Goal: Navigation & Orientation: Find specific page/section

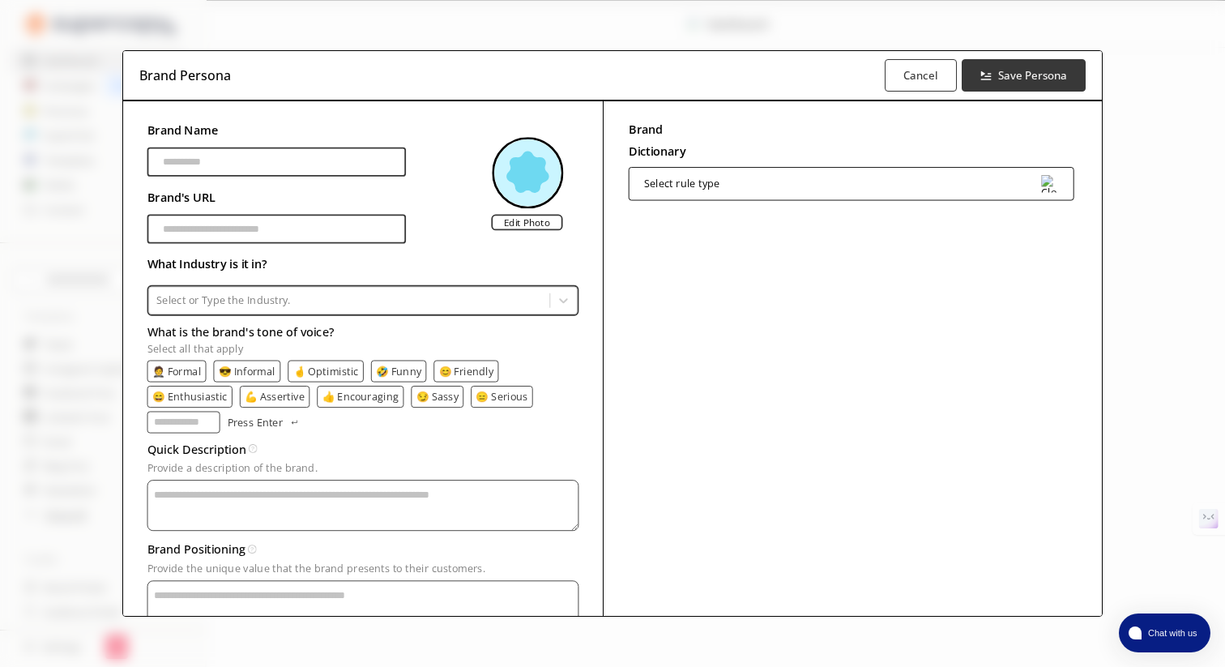
scroll to position [55, 0]
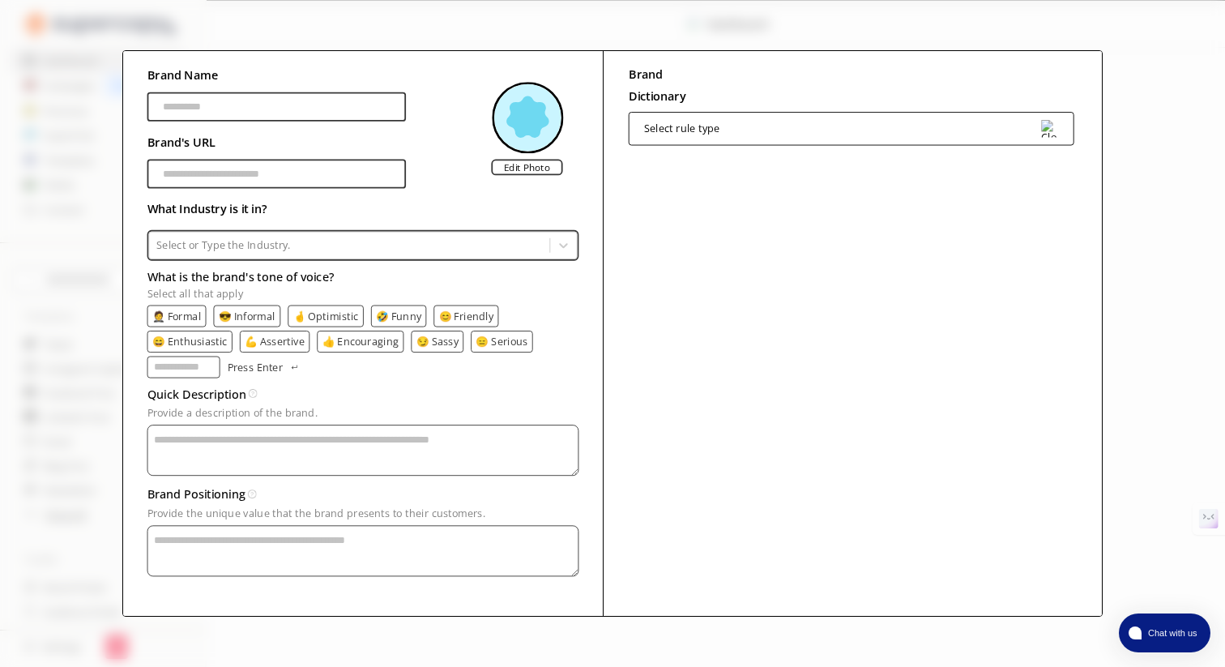
click at [1154, 579] on div "Brand Persona Cancel Save Persona Brand Name [PERSON_NAME]'s URL Edit Photo Wha…" at bounding box center [612, 333] width 1225 height 667
click at [53, 274] on div "Brand Persona Cancel Save Persona Brand Name [PERSON_NAME]'s URL Edit Photo Wha…" at bounding box center [612, 333] width 1225 height 667
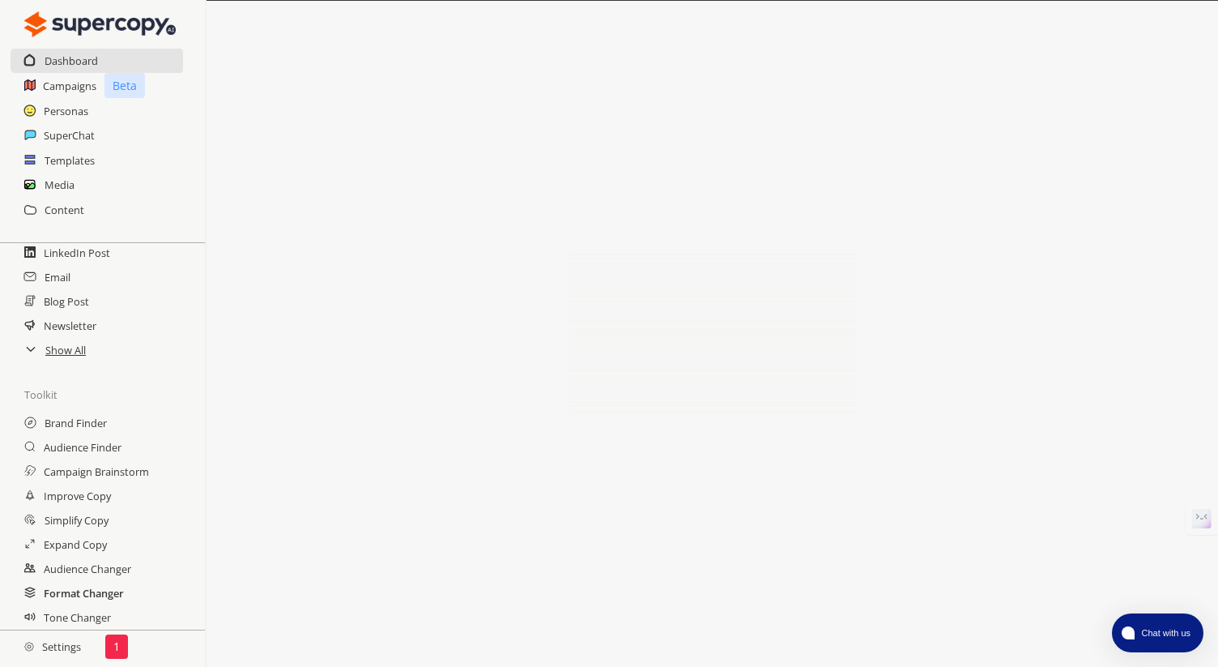
scroll to position [1, 0]
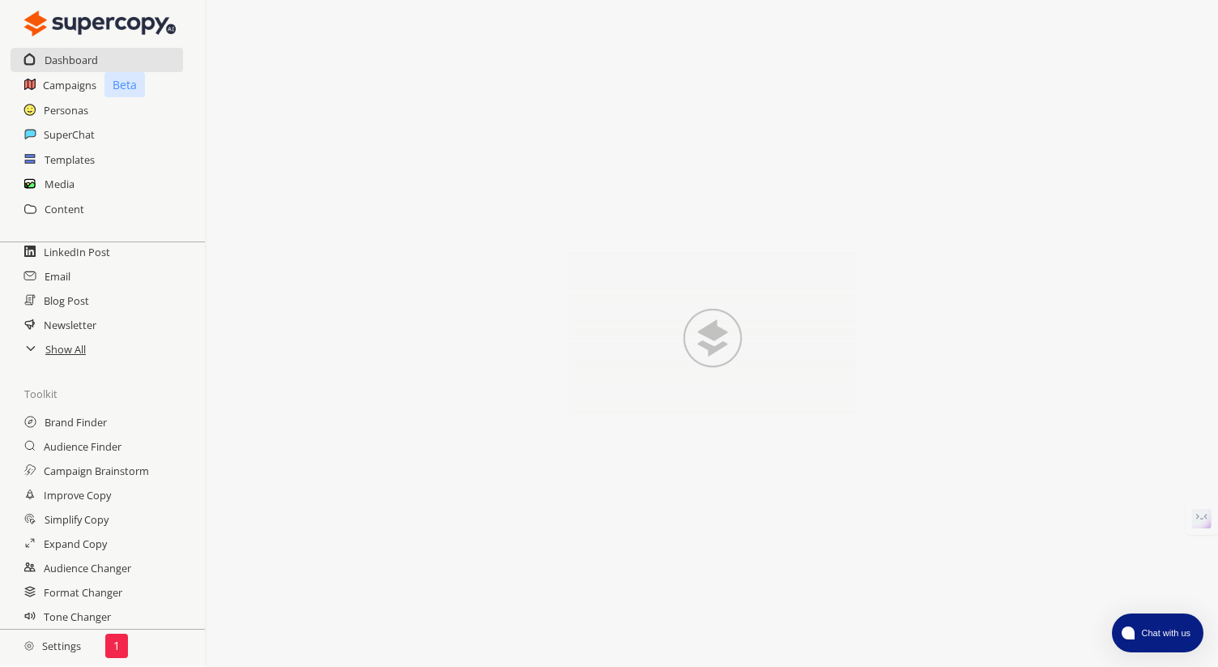
click at [64, 645] on h2 "Settings" at bounding box center [52, 645] width 105 height 32
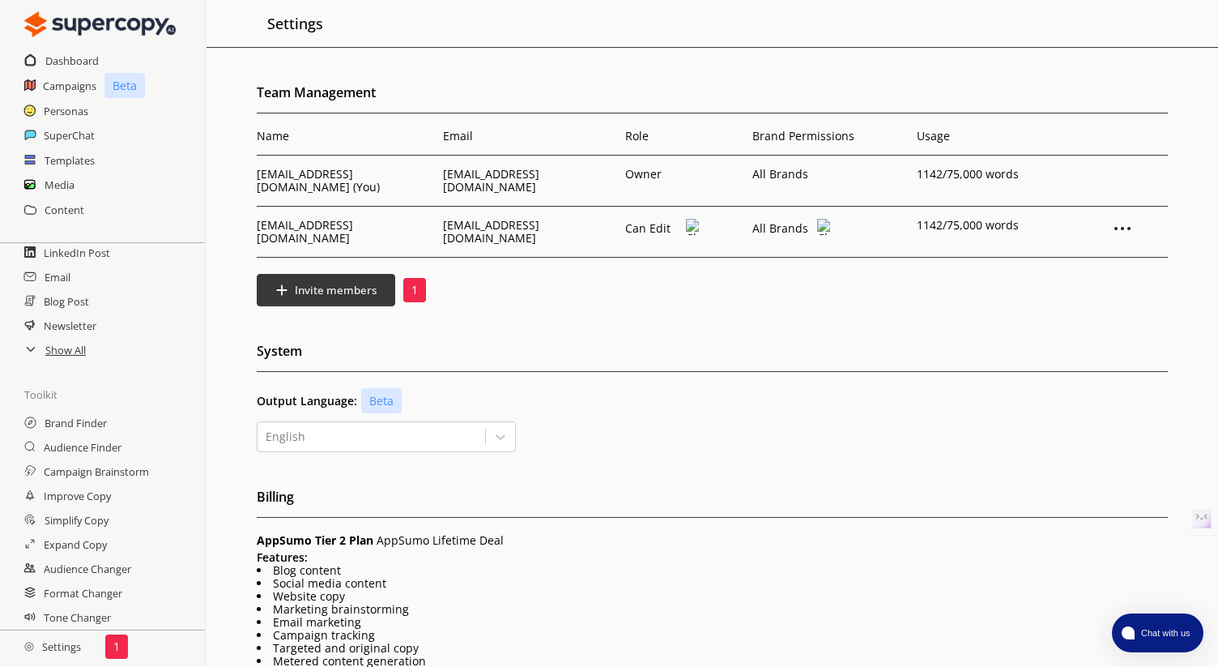
scroll to position [298, 0]
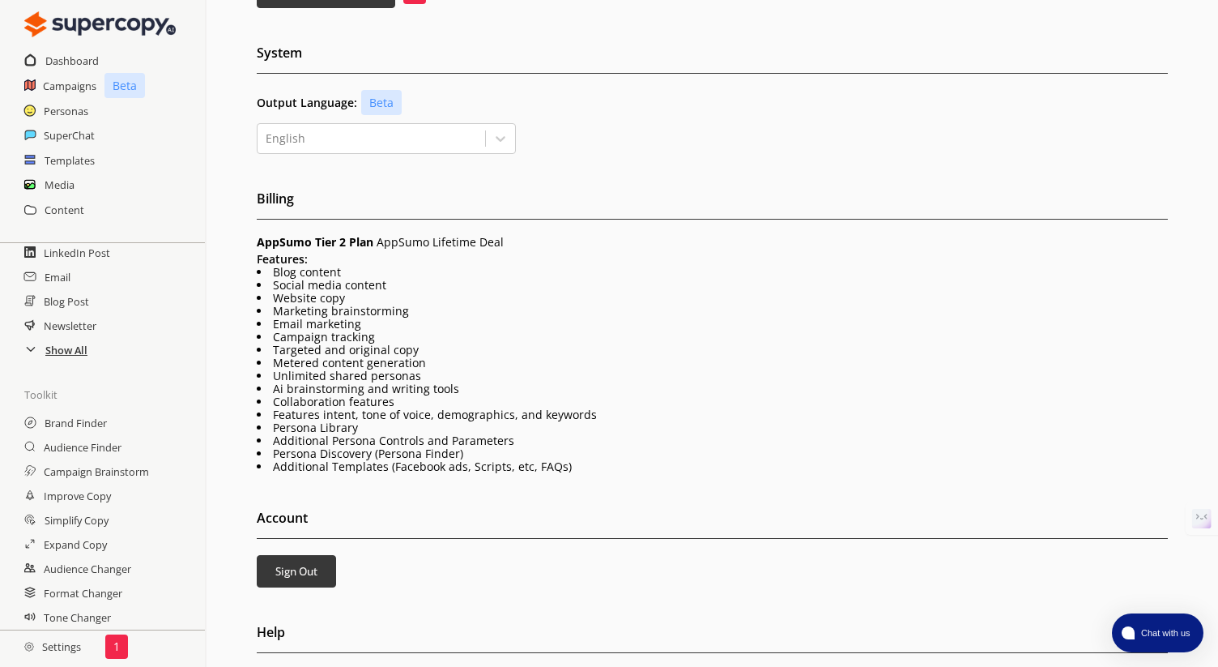
click at [64, 343] on h2 "Show All" at bounding box center [66, 350] width 42 height 24
